Goal: Task Accomplishment & Management: Complete application form

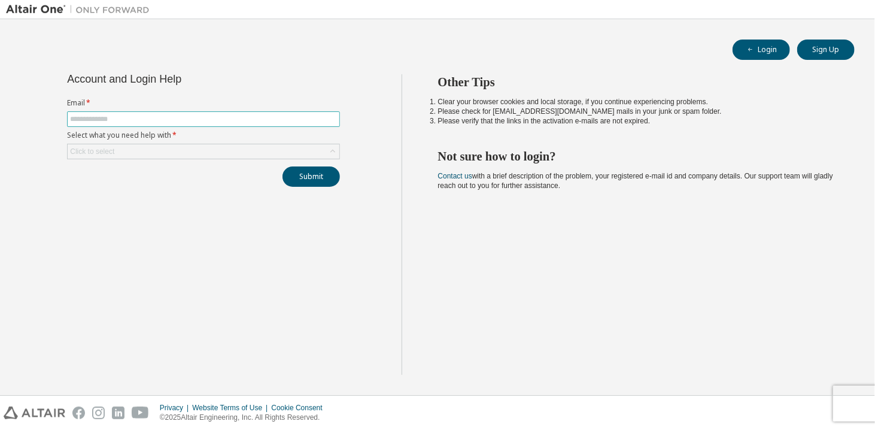
click at [186, 121] on input "text" at bounding box center [203, 119] width 267 height 10
click at [162, 112] on span at bounding box center [203, 119] width 273 height 16
click at [135, 120] on input "text" at bounding box center [203, 119] width 267 height 10
paste input "**********"
type input "**********"
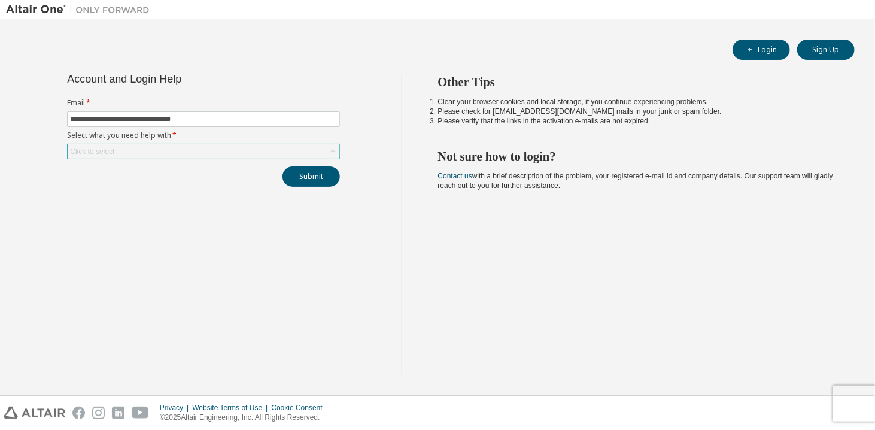
click at [105, 149] on div "Click to select" at bounding box center [92, 152] width 44 height 10
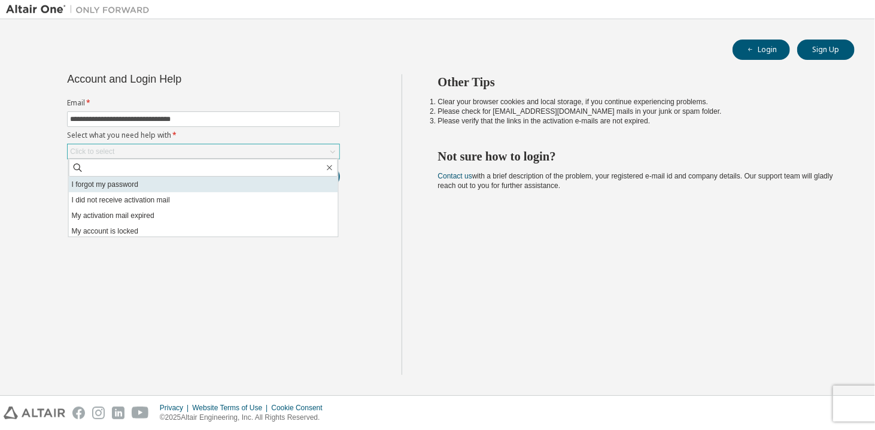
click at [115, 182] on li "I forgot my password" at bounding box center [203, 185] width 269 height 16
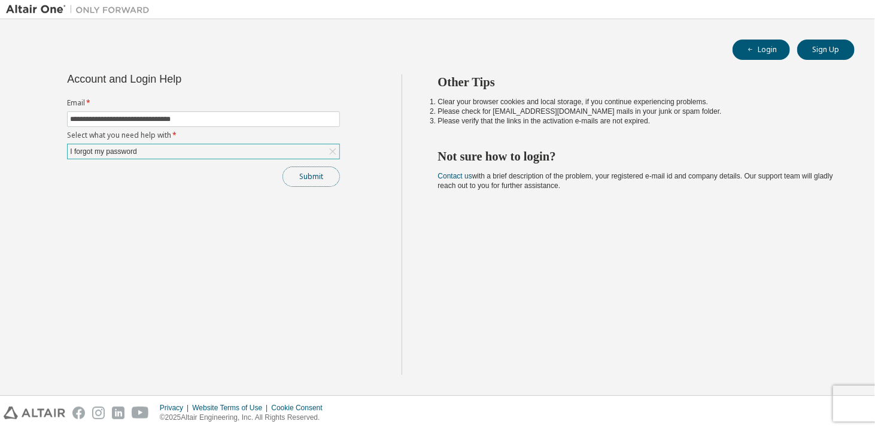
click at [317, 173] on button "Submit" at bounding box center [311, 176] width 57 height 20
click at [852, 402] on icon "button" at bounding box center [849, 401] width 7 height 7
click at [848, 403] on div "Privacy Website Terms of Use Cookie Consent © 2025 Altair Engineering, Inc. All…" at bounding box center [437, 413] width 875 height 34
click at [833, 48] on button "Sign Up" at bounding box center [825, 50] width 57 height 20
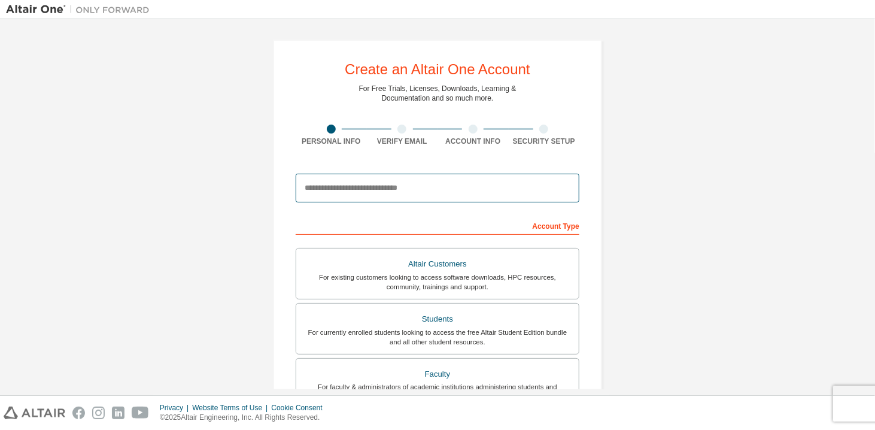
click at [366, 177] on input "email" at bounding box center [438, 188] width 284 height 29
type input "**********"
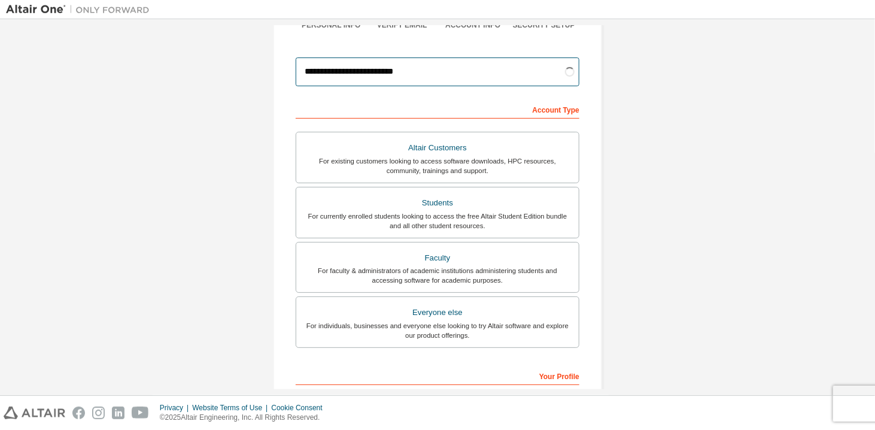
scroll to position [122, 0]
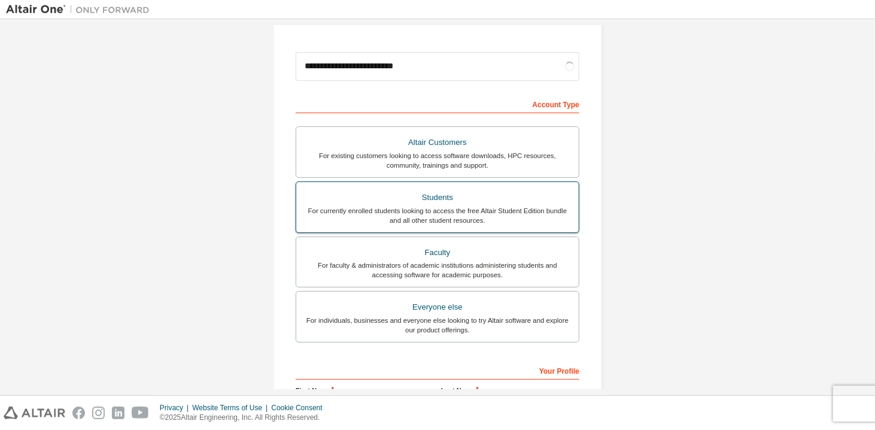
click at [424, 197] on div "Students" at bounding box center [437, 197] width 268 height 17
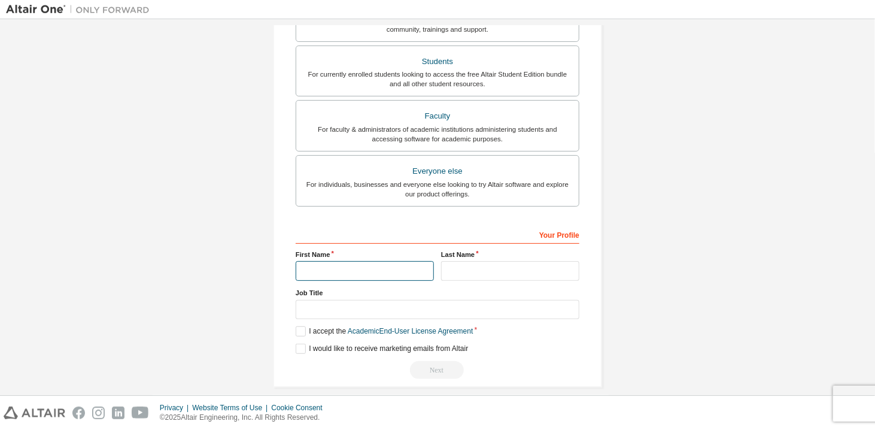
scroll to position [308, 0]
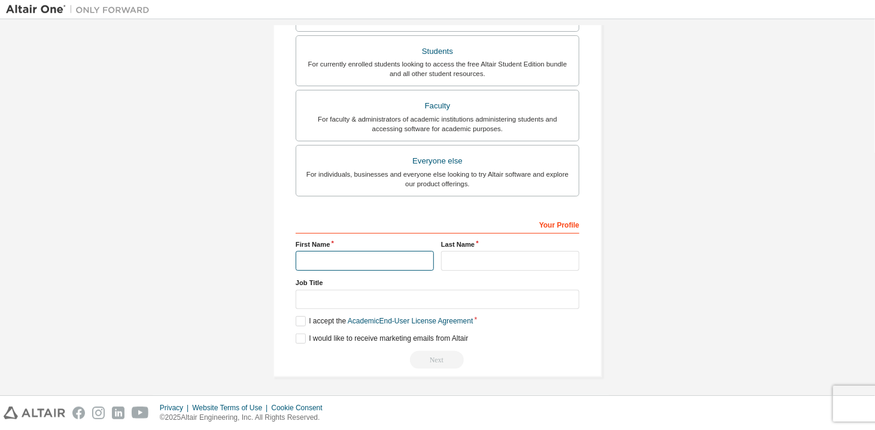
click at [345, 266] on input "text" at bounding box center [365, 261] width 138 height 20
type input "*******"
click at [451, 257] on input "text" at bounding box center [510, 261] width 138 height 20
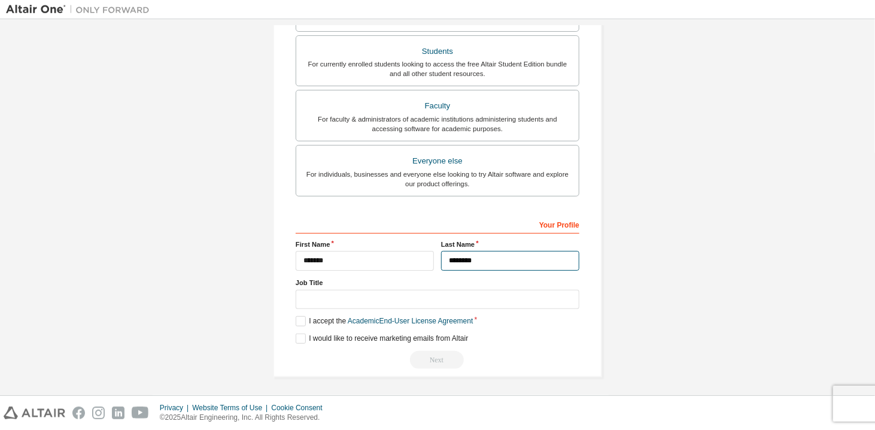
type input "********"
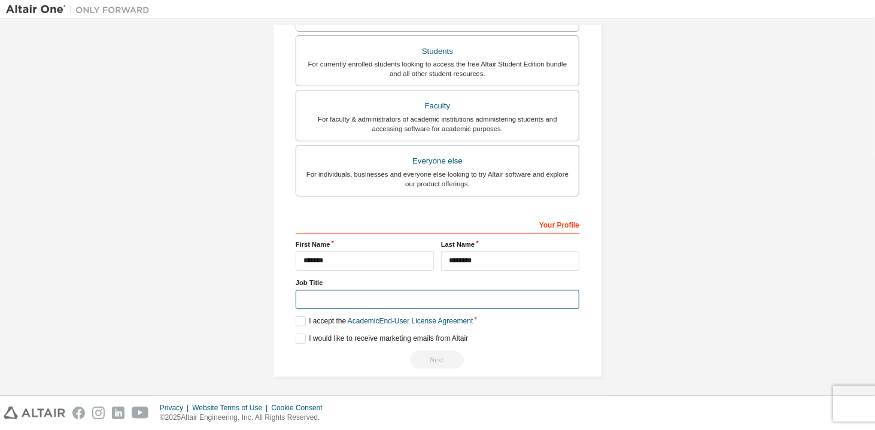
click at [350, 296] on input "text" at bounding box center [438, 300] width 284 height 20
click at [298, 316] on label "I accept the Academic End-User License Agreement" at bounding box center [384, 321] width 177 height 10
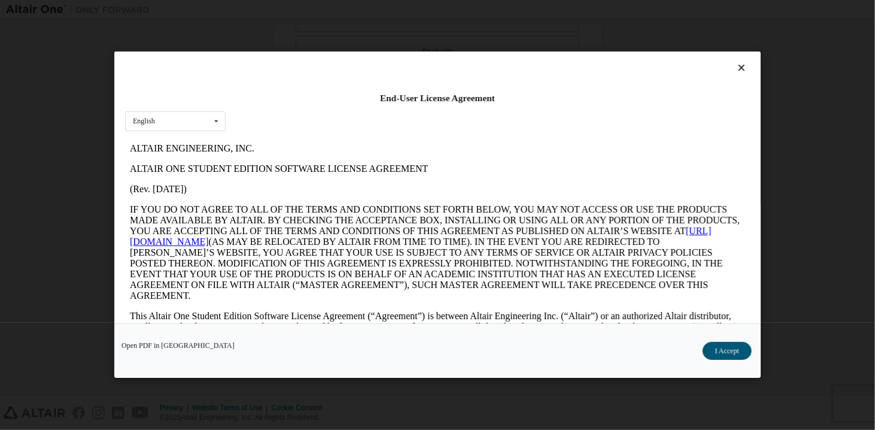
scroll to position [0, 0]
click at [716, 350] on button "I Accept" at bounding box center [727, 351] width 49 height 18
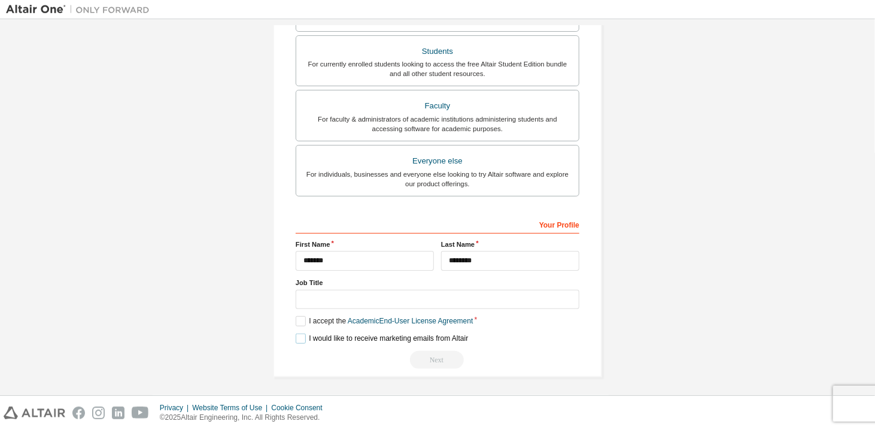
click at [297, 338] on label "I would like to receive marketing emails from Altair" at bounding box center [382, 338] width 172 height 10
click at [328, 291] on input "text" at bounding box center [438, 300] width 284 height 20
type input "*"
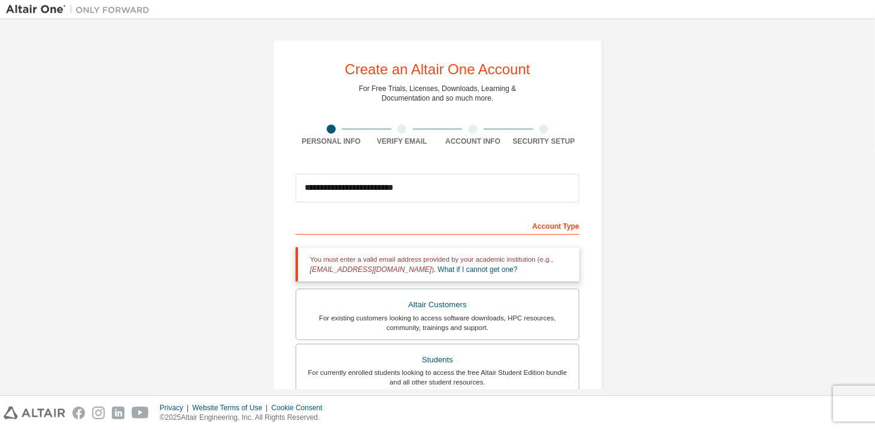
scroll to position [308, 0]
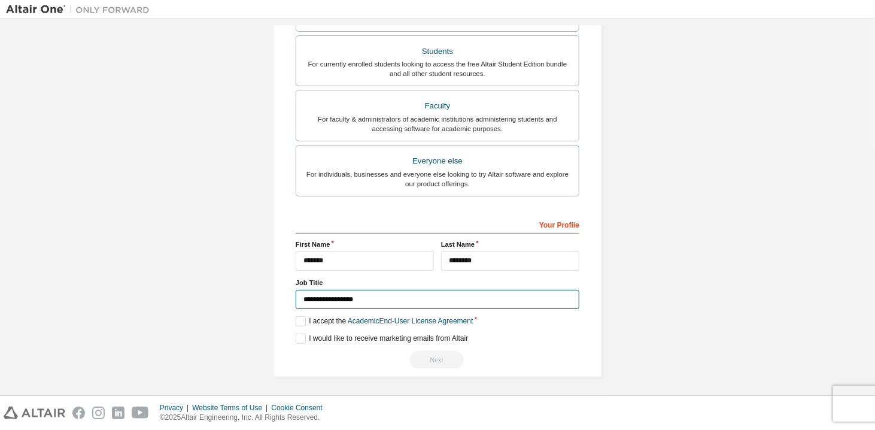
type input "**********"
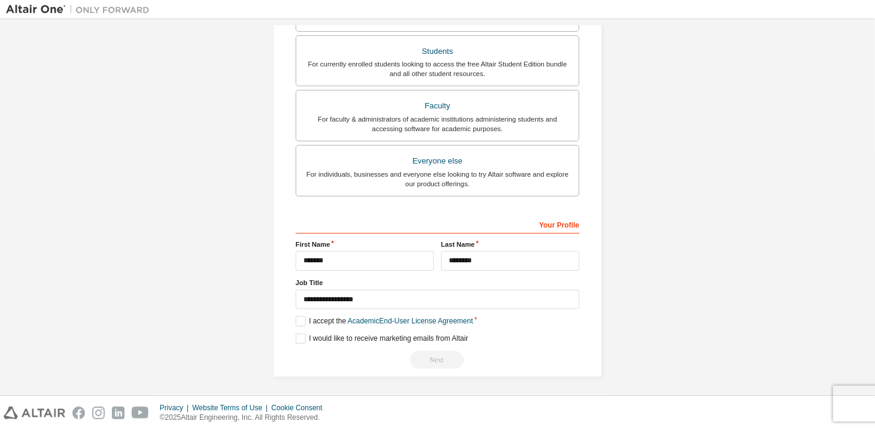
click at [432, 355] on div "Next" at bounding box center [438, 360] width 284 height 18
click at [297, 317] on label "I accept the Academic End-User License Agreement" at bounding box center [384, 321] width 177 height 10
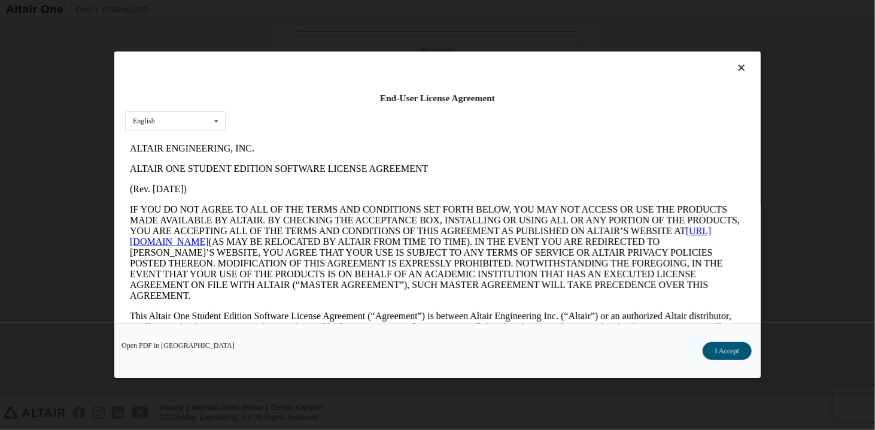
scroll to position [0, 0]
click at [737, 353] on button "I Accept" at bounding box center [727, 351] width 49 height 18
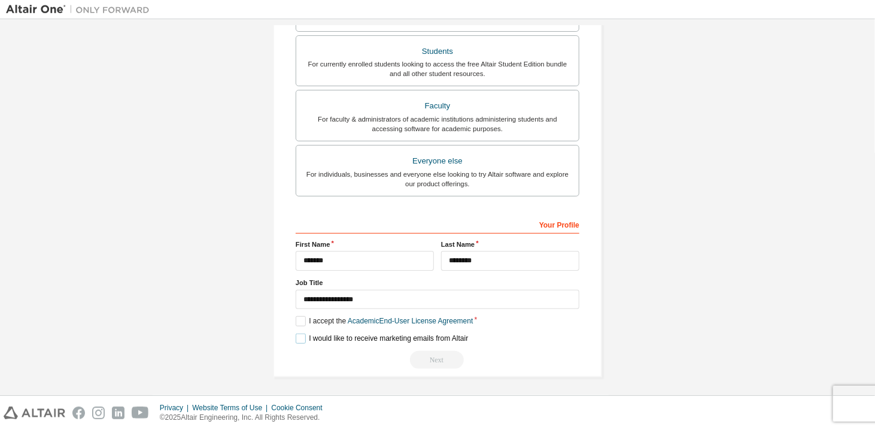
click at [302, 341] on label "I would like to receive marketing emails from Altair" at bounding box center [382, 338] width 172 height 10
click at [552, 227] on div "Your Profile" at bounding box center [438, 223] width 284 height 19
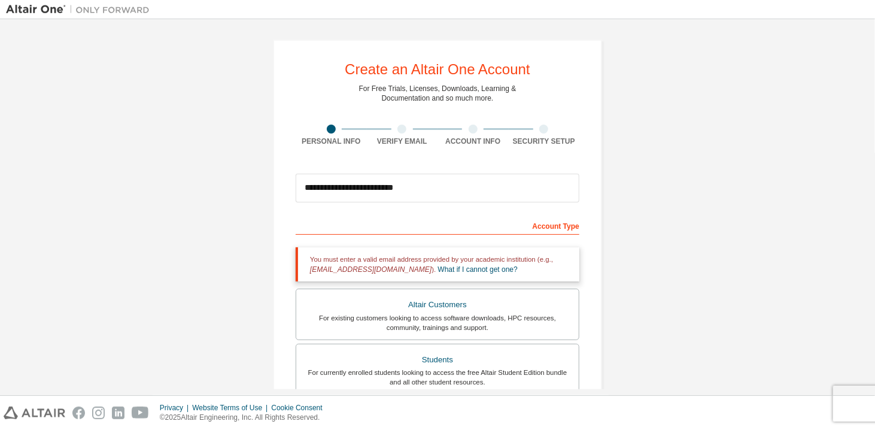
click at [442, 101] on div "For Free Trials, Licenses, Downloads, Learning & Documentation and so much more." at bounding box center [437, 93] width 157 height 19
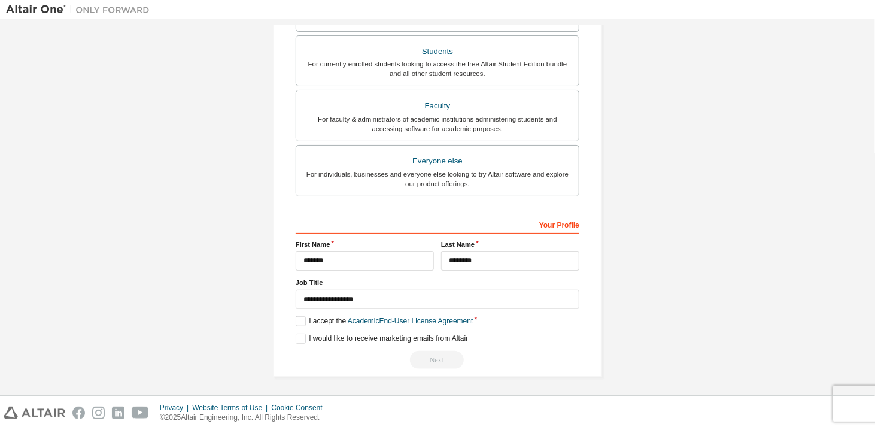
click at [438, 358] on div "Next" at bounding box center [438, 360] width 284 height 18
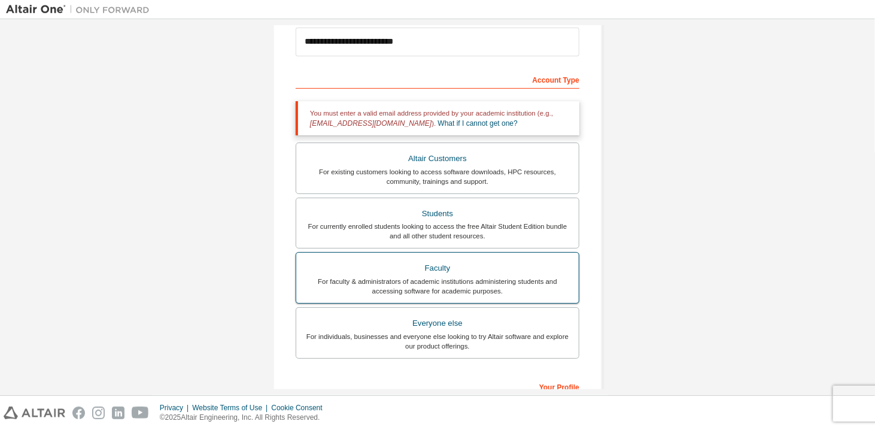
scroll to position [0, 0]
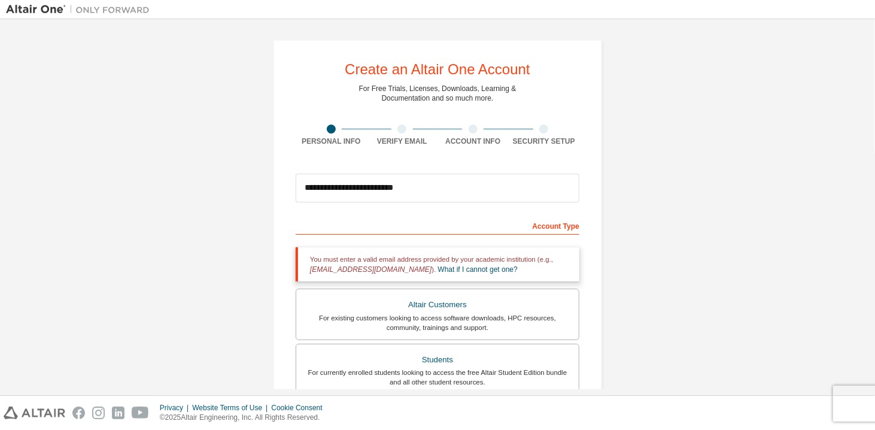
click at [402, 133] on div "Verify Email" at bounding box center [402, 135] width 71 height 22
click at [330, 124] on div at bounding box center [331, 128] width 71 height 9
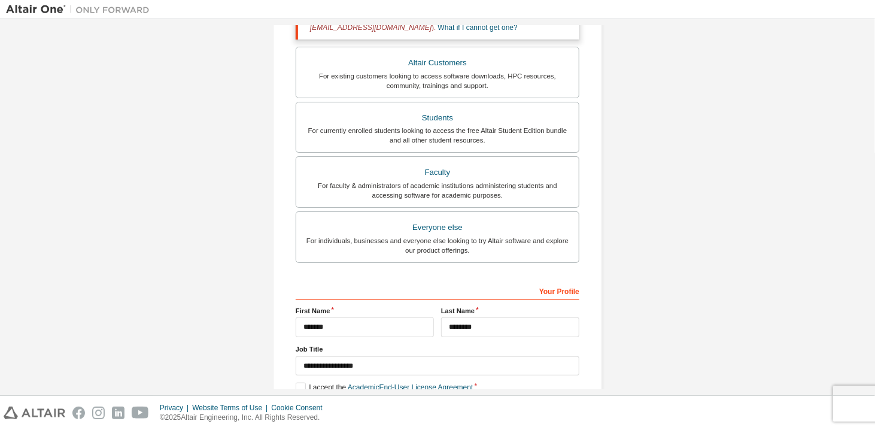
scroll to position [308, 0]
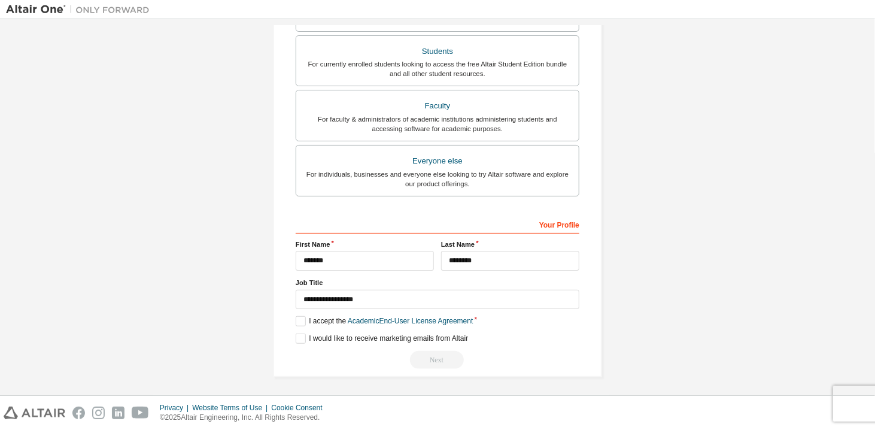
click at [425, 357] on div "Next" at bounding box center [438, 360] width 284 height 18
click at [430, 355] on div "Next" at bounding box center [438, 360] width 284 height 18
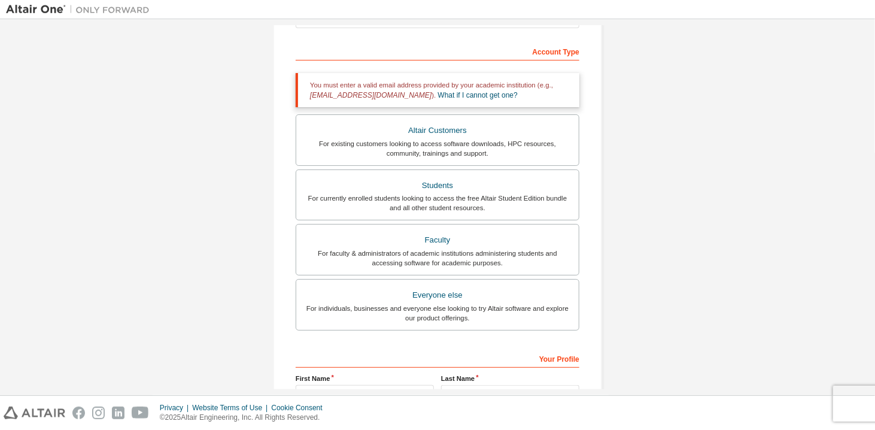
scroll to position [165, 0]
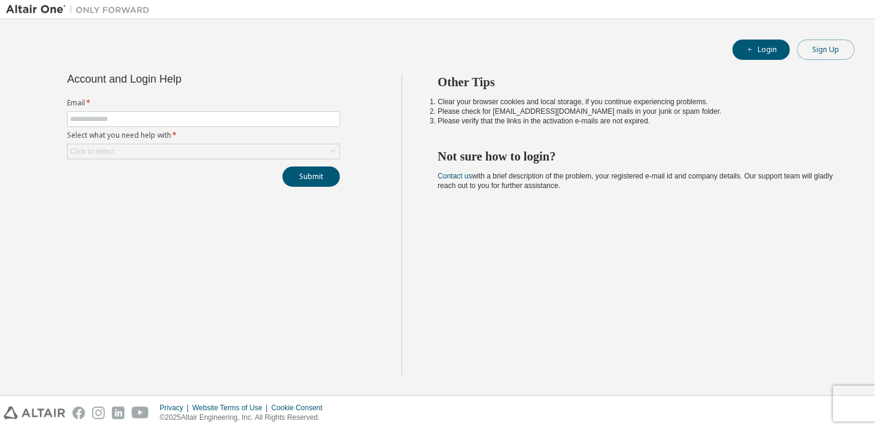
click at [813, 41] on button "Sign Up" at bounding box center [825, 50] width 57 height 20
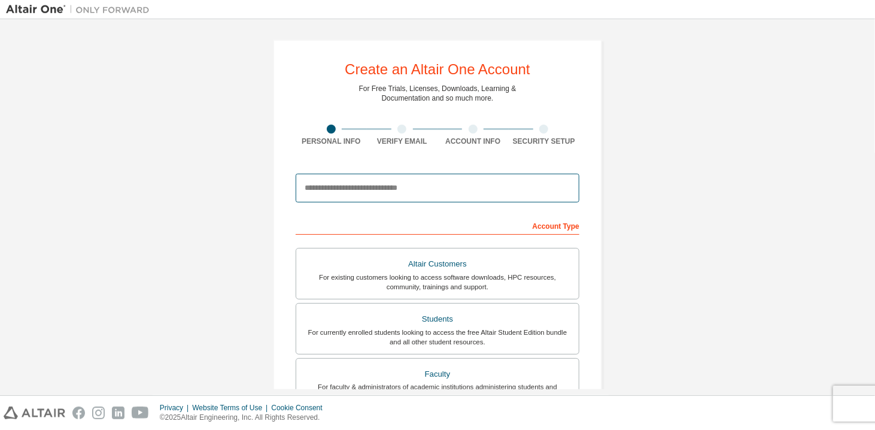
click at [356, 184] on input "email" at bounding box center [438, 188] width 284 height 29
type input "**********"
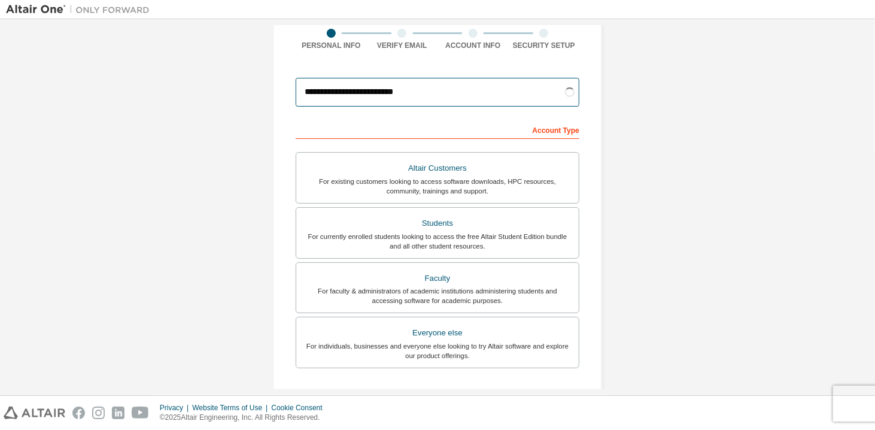
scroll to position [98, 0]
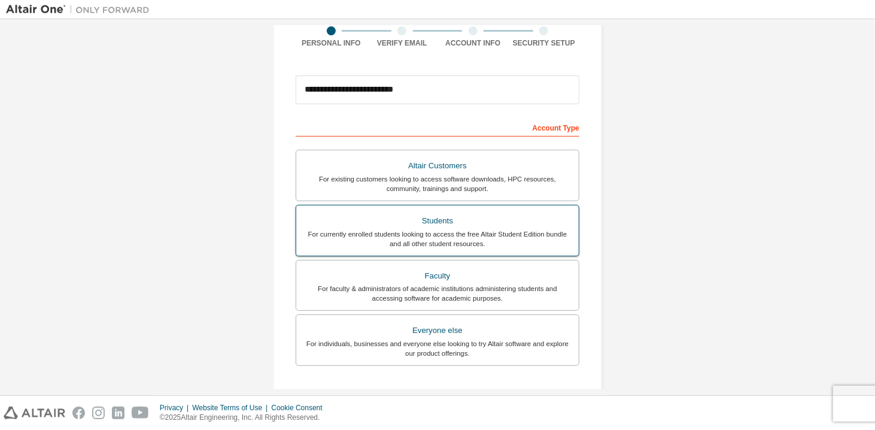
click at [419, 242] on div "For currently enrolled students looking to access the free Altair Student Editi…" at bounding box center [437, 238] width 268 height 19
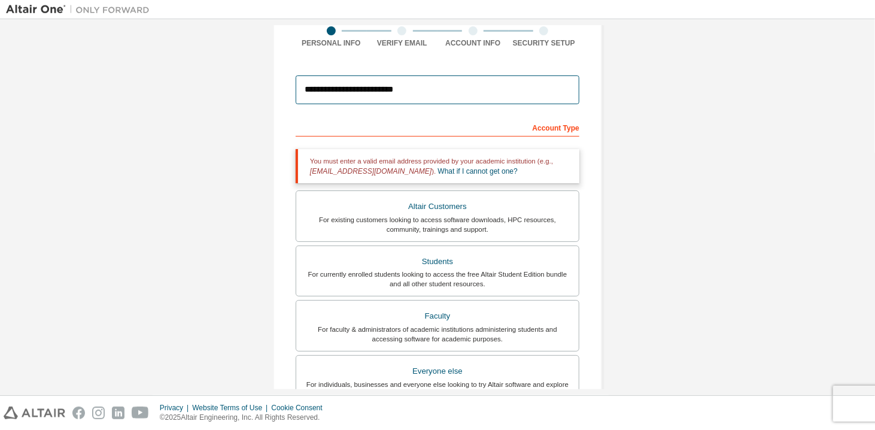
drag, startPoint x: 417, startPoint y: 94, endPoint x: 287, endPoint y: 106, distance: 129.8
click at [287, 106] on div "**********" at bounding box center [437, 264] width 329 height 646
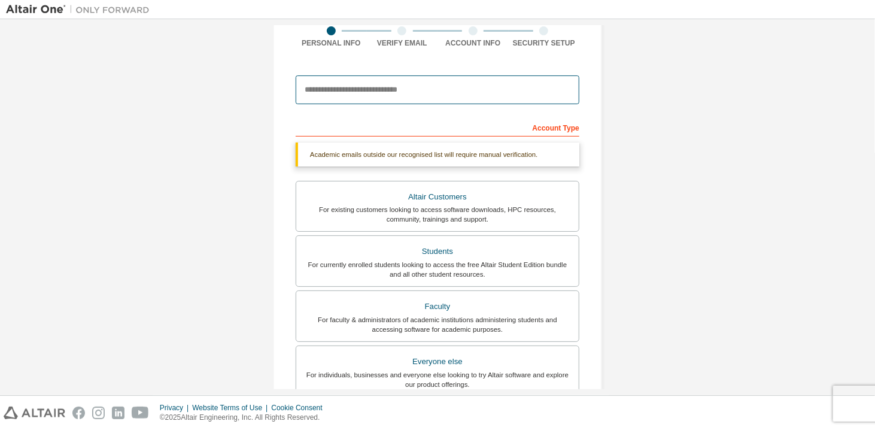
paste input "**********"
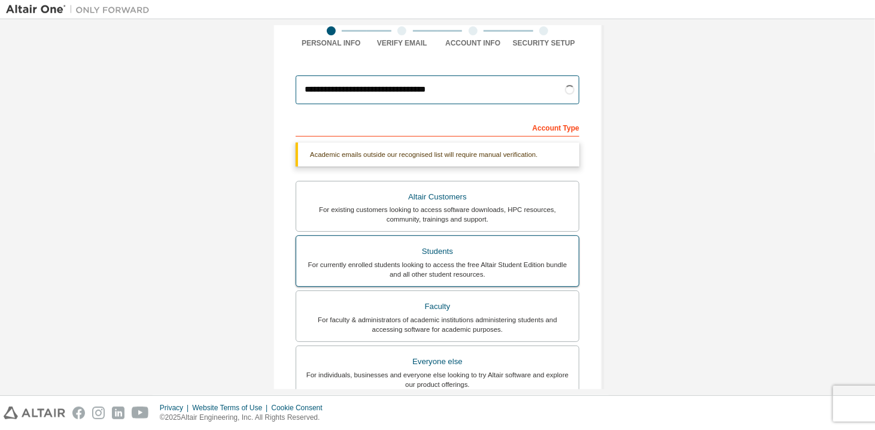
type input "**********"
click at [414, 260] on div "For currently enrolled students looking to access the free Altair Student Editi…" at bounding box center [437, 269] width 268 height 19
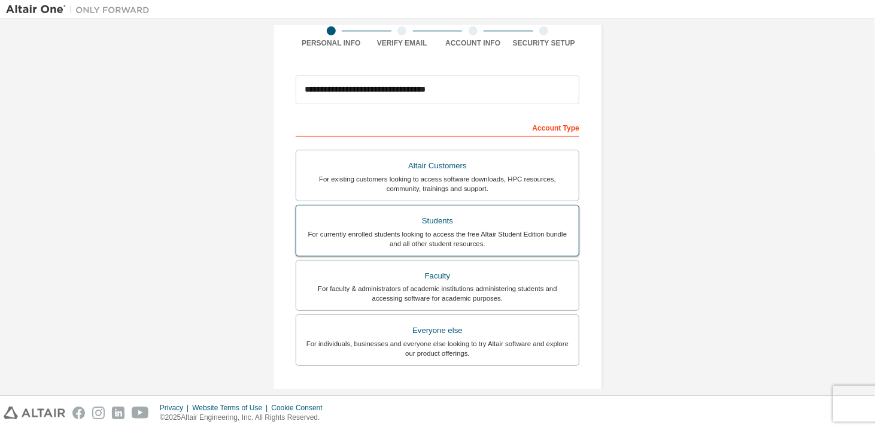
scroll to position [267, 0]
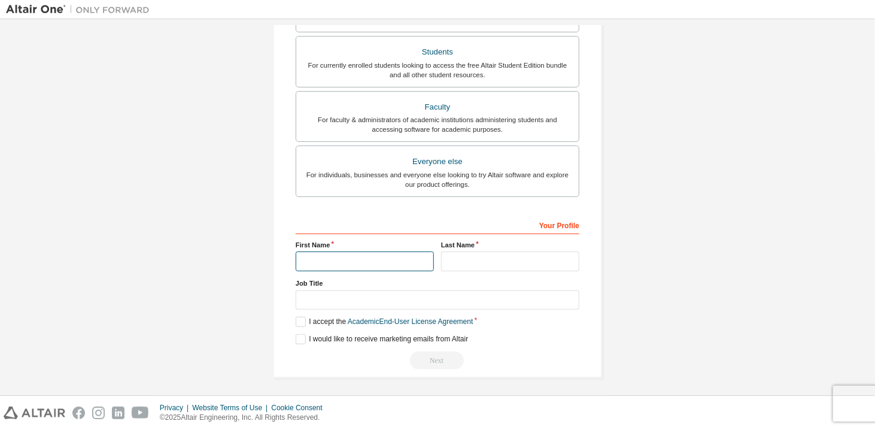
click at [354, 256] on input "text" at bounding box center [365, 261] width 138 height 20
type input "*******"
click at [453, 266] on input "text" at bounding box center [510, 261] width 138 height 20
type input "********"
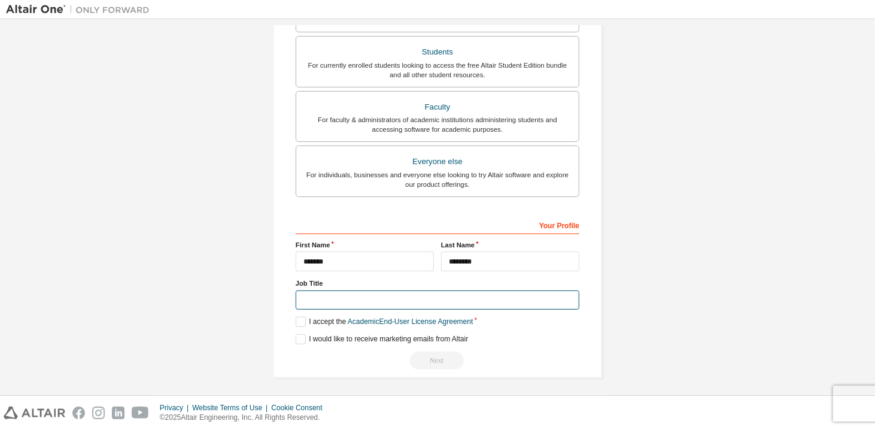
click at [325, 296] on input "text" at bounding box center [438, 300] width 284 height 20
type input "**********"
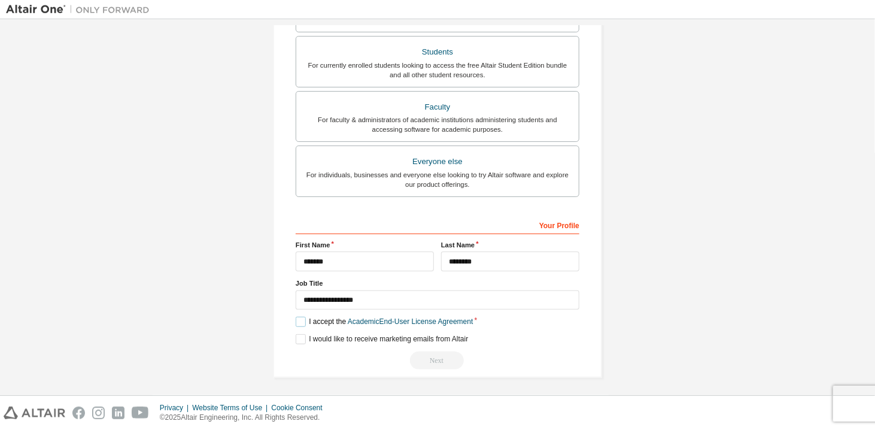
click at [300, 319] on label "I accept the Academic End-User License Agreement" at bounding box center [384, 322] width 177 height 10
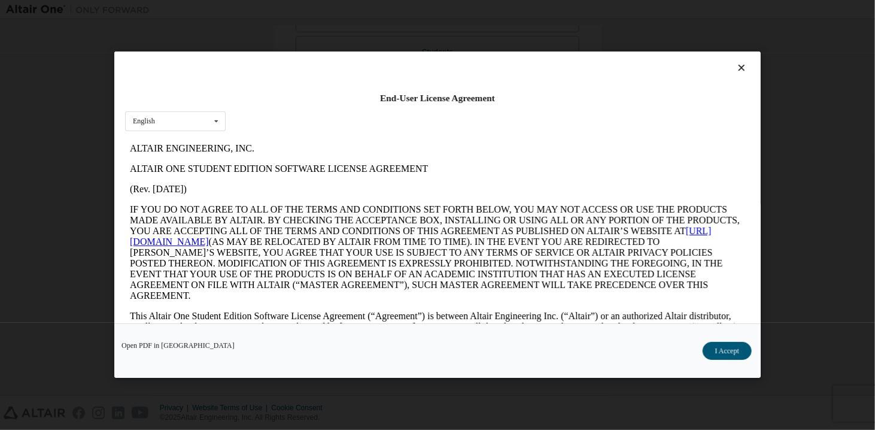
scroll to position [0, 0]
click at [728, 347] on button "I Accept" at bounding box center [727, 351] width 49 height 18
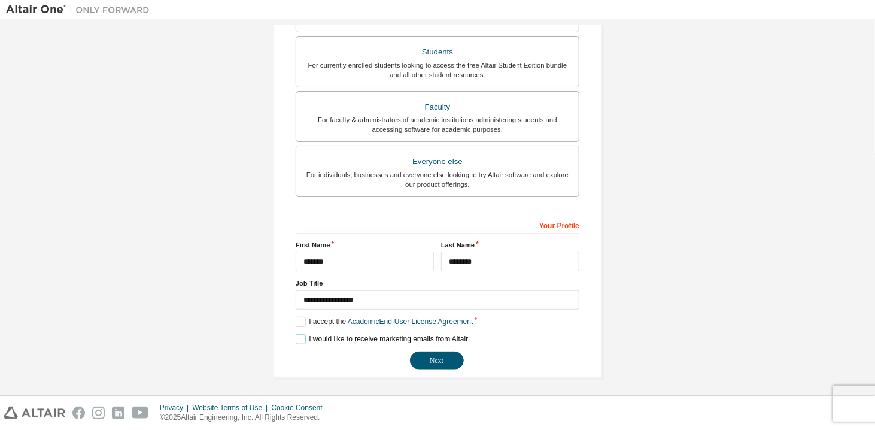
click at [298, 336] on label "I would like to receive marketing emails from Altair" at bounding box center [382, 339] width 172 height 10
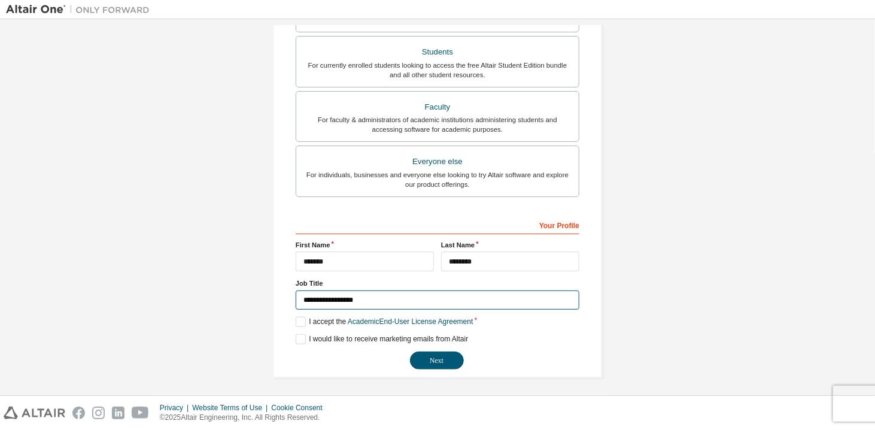
drag, startPoint x: 357, startPoint y: 301, endPoint x: 262, endPoint y: 294, distance: 95.4
click at [262, 294] on div "**********" at bounding box center [438, 75] width 358 height 634
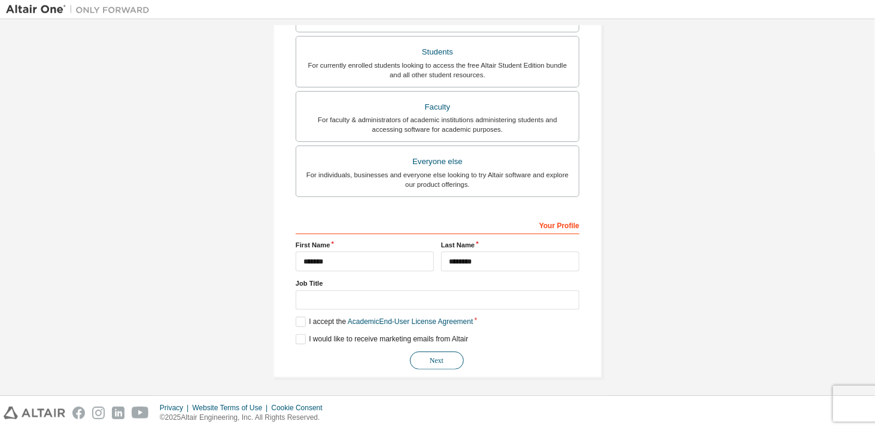
click at [426, 355] on button "Next" at bounding box center [437, 360] width 54 height 18
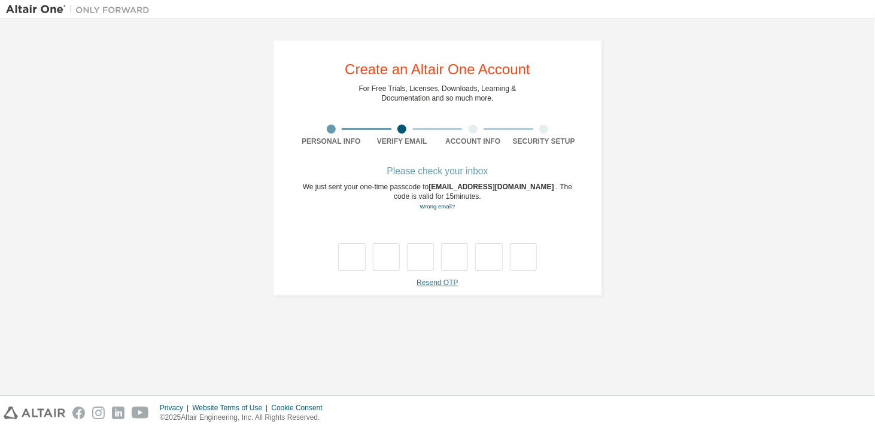
click at [443, 282] on link "Resend OTP" at bounding box center [437, 282] width 41 height 8
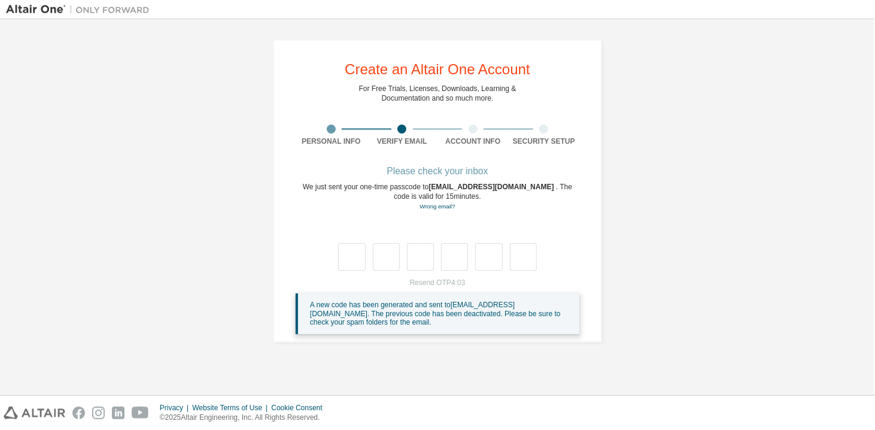
drag, startPoint x: 429, startPoint y: 186, endPoint x: 557, endPoint y: 187, distance: 128.7
click at [556, 187] on span "[EMAIL_ADDRESS][DOMAIN_NAME]" at bounding box center [492, 187] width 127 height 8
copy span "[EMAIL_ADDRESS][DOMAIN_NAME]"
click at [488, 199] on div "We just sent your one-time passcode to [EMAIL_ADDRESS][DOMAIN_NAME] . The code …" at bounding box center [438, 196] width 284 height 29
click at [315, 234] on div at bounding box center [438, 244] width 284 height 52
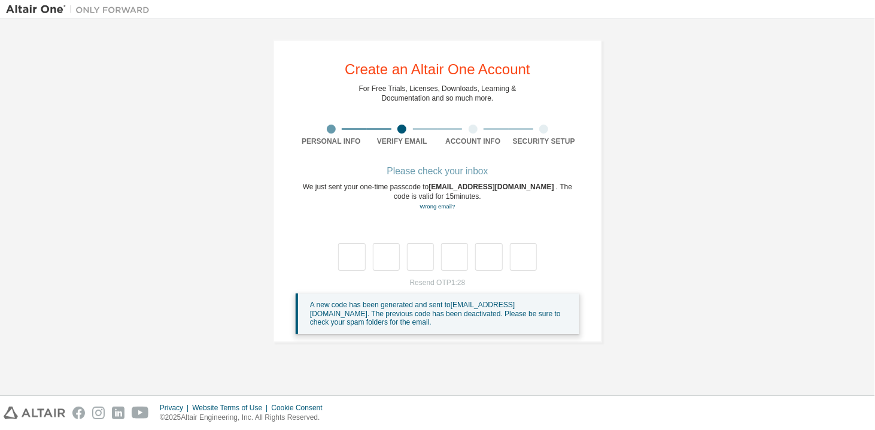
click at [342, 138] on div "Personal Info" at bounding box center [331, 141] width 71 height 10
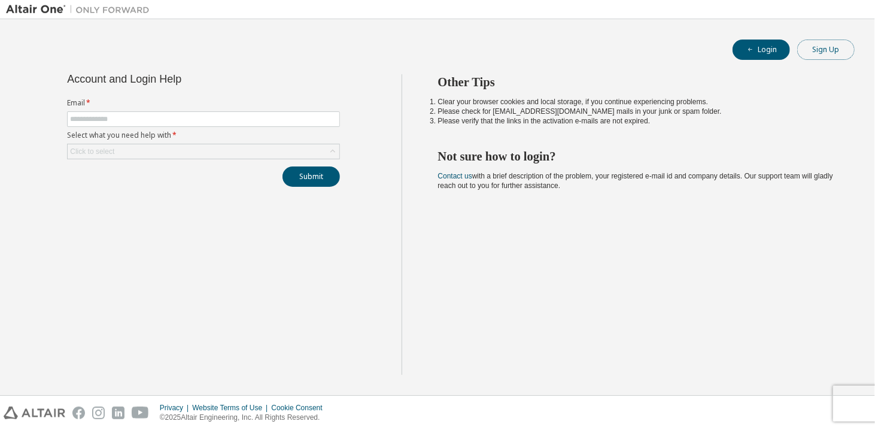
click at [837, 46] on button "Sign Up" at bounding box center [825, 50] width 57 height 20
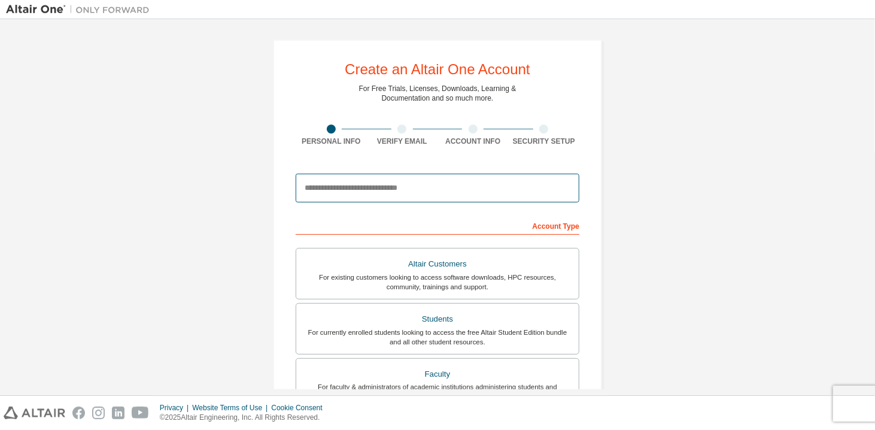
click at [381, 192] on input "email" at bounding box center [438, 188] width 284 height 29
click at [364, 183] on input "email" at bounding box center [438, 188] width 284 height 29
click at [357, 179] on input "email" at bounding box center [438, 188] width 284 height 29
paste input "**********"
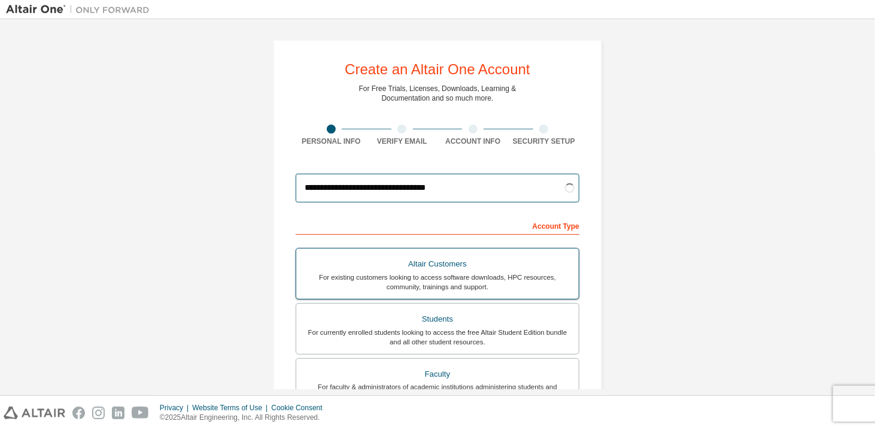
scroll to position [108, 0]
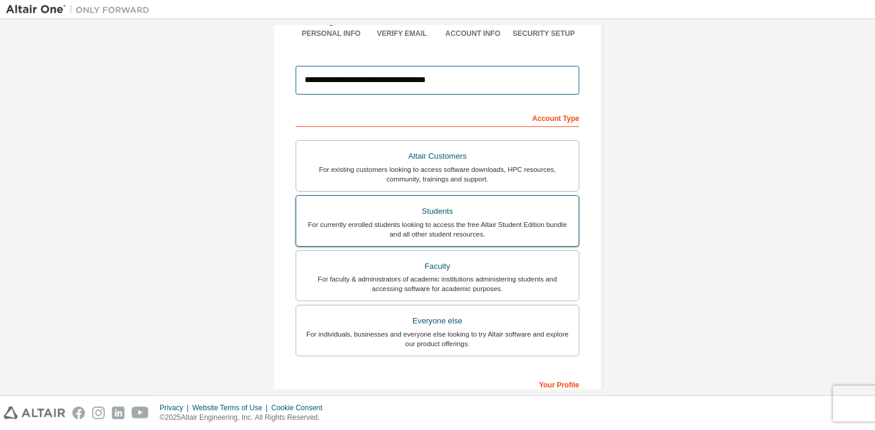
type input "**********"
click at [436, 210] on div "Students" at bounding box center [437, 211] width 268 height 17
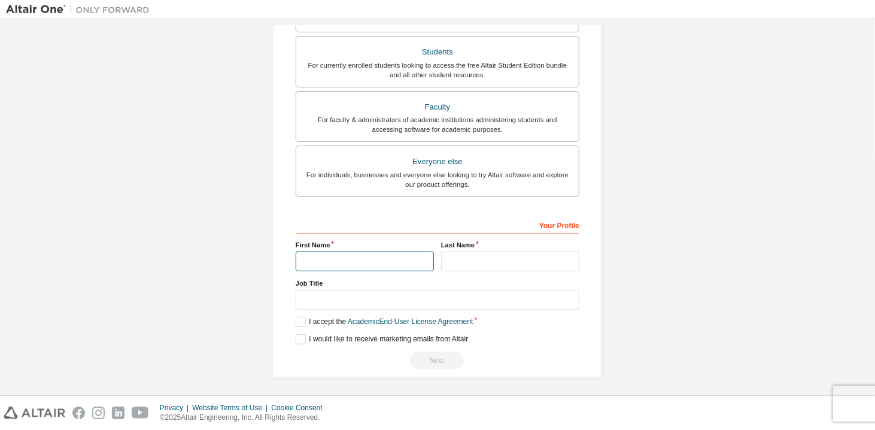
click at [370, 259] on input "text" at bounding box center [365, 261] width 138 height 20
type input "*******"
click at [467, 251] on input "text" at bounding box center [510, 261] width 138 height 20
type input "********"
click at [297, 324] on label "I accept the Academic End-User License Agreement" at bounding box center [384, 322] width 177 height 10
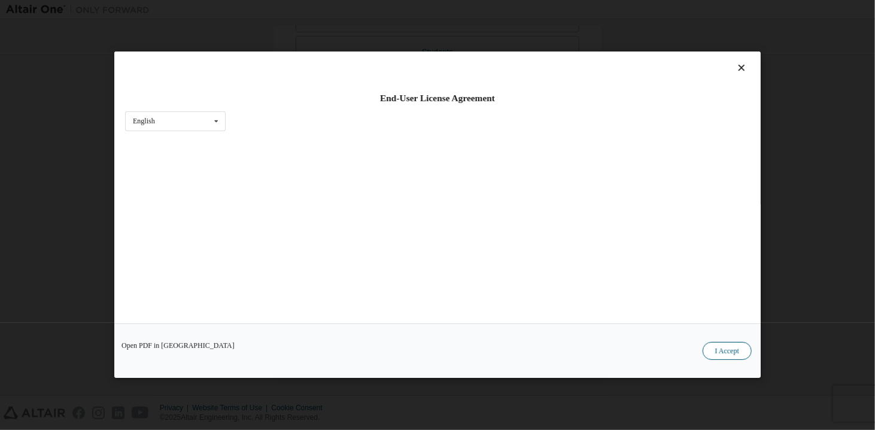
click at [732, 347] on button "I Accept" at bounding box center [727, 351] width 49 height 18
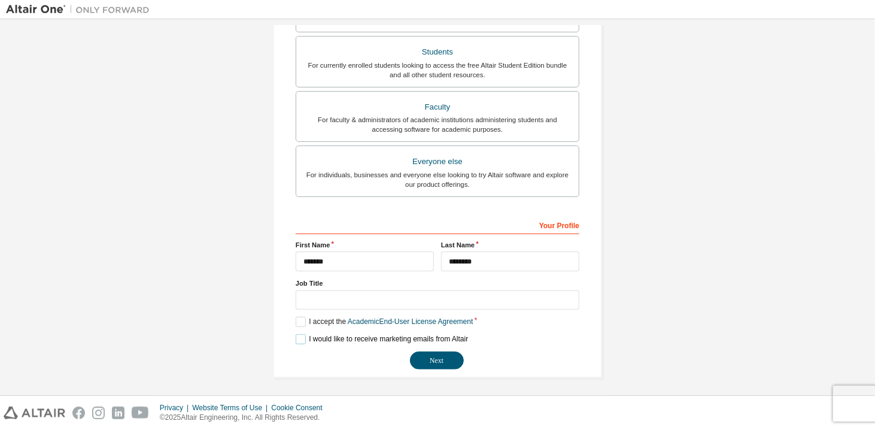
click at [296, 339] on label "I would like to receive marketing emails from Altair" at bounding box center [382, 339] width 172 height 10
click at [425, 361] on button "Next" at bounding box center [437, 360] width 54 height 18
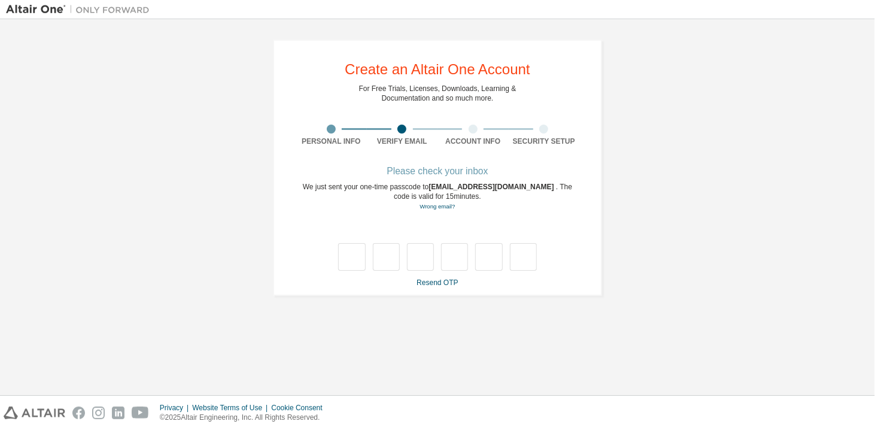
type input "*"
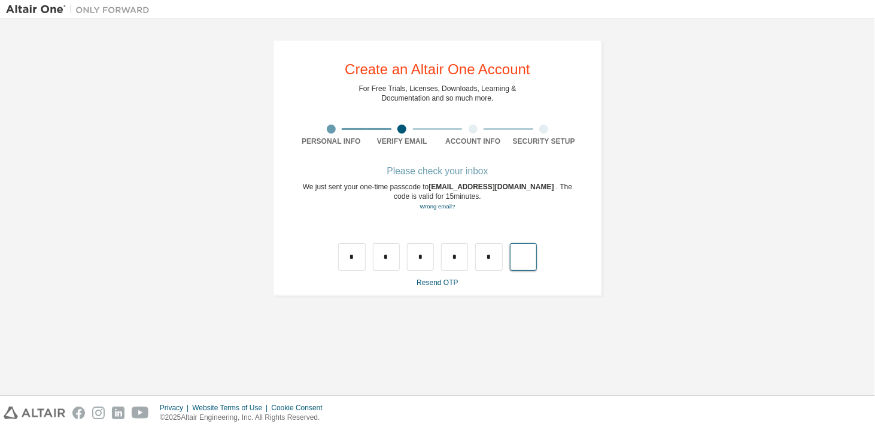
type input "*"
